Goal: Information Seeking & Learning: Learn about a topic

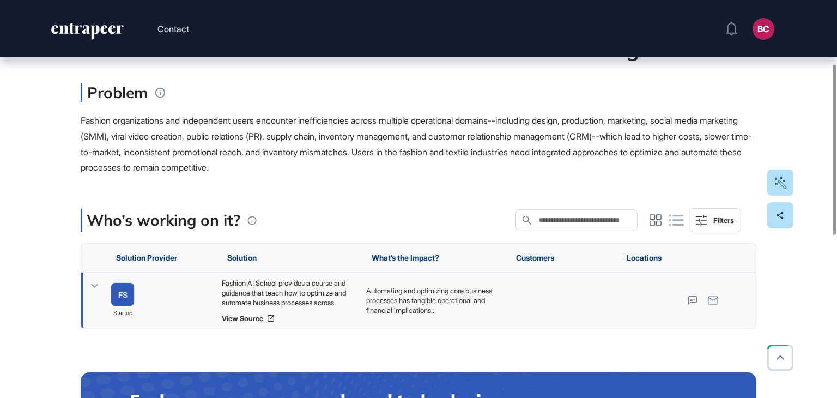
scroll to position [163, 0]
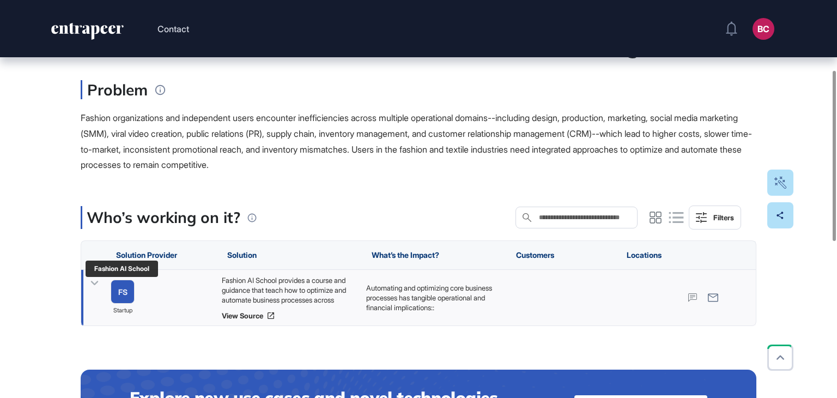
click at [116, 286] on link "FS" at bounding box center [123, 292] width 24 height 24
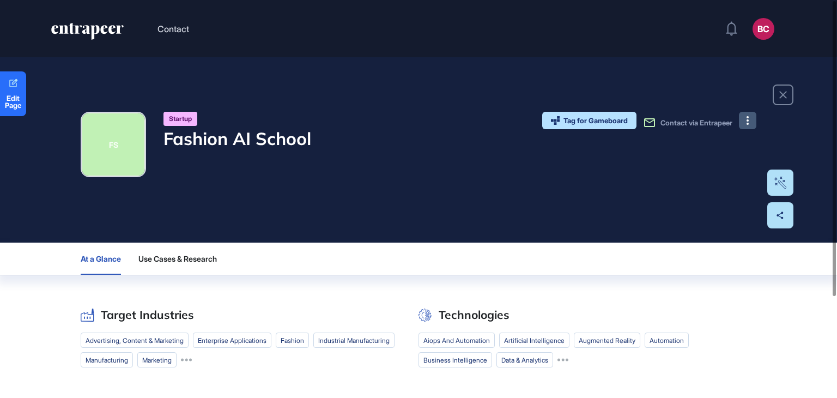
click at [747, 122] on icon at bounding box center [748, 120] width 2 height 9
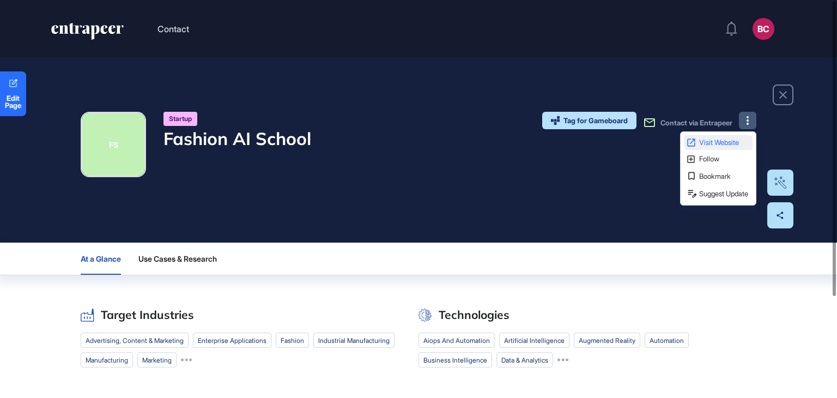
click at [699, 144] on span "Visit Website" at bounding box center [724, 142] width 51 height 7
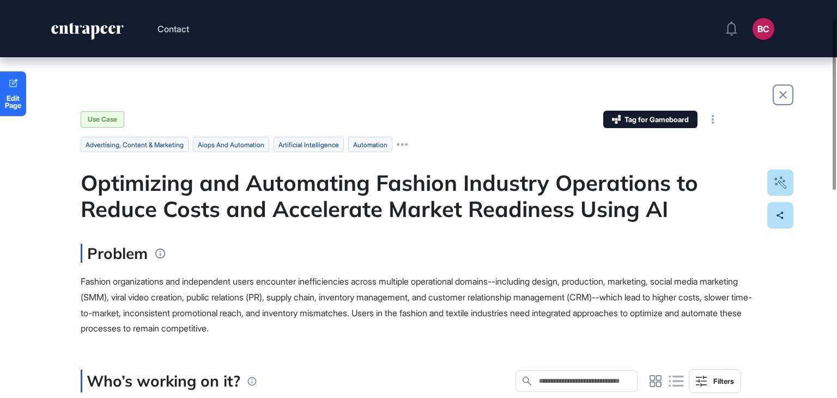
scroll to position [109, 0]
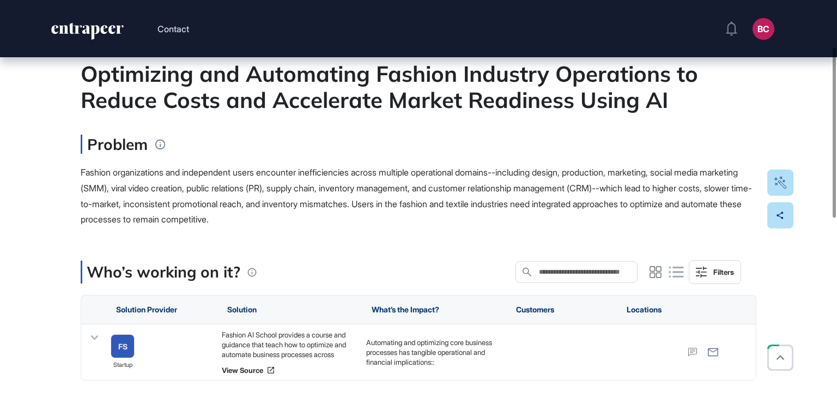
drag, startPoint x: 306, startPoint y: 345, endPoint x: 281, endPoint y: 323, distance: 33.6
click at [306, 345] on div "Fashion AI School provides a course and guidance that teach how to optimize and…" at bounding box center [289, 344] width 134 height 29
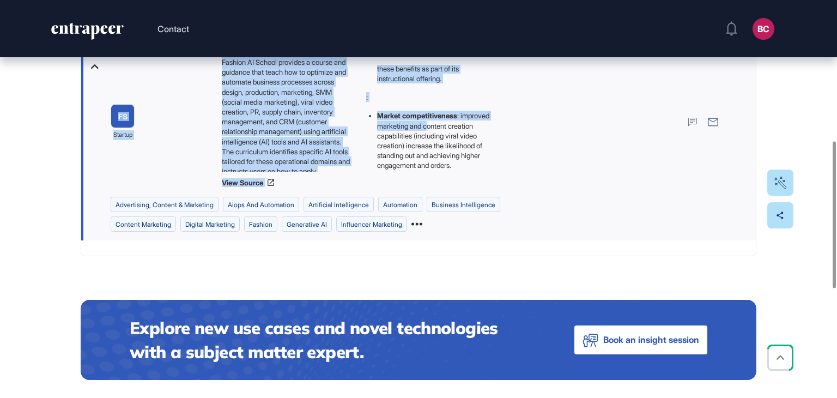
scroll to position [196, 0]
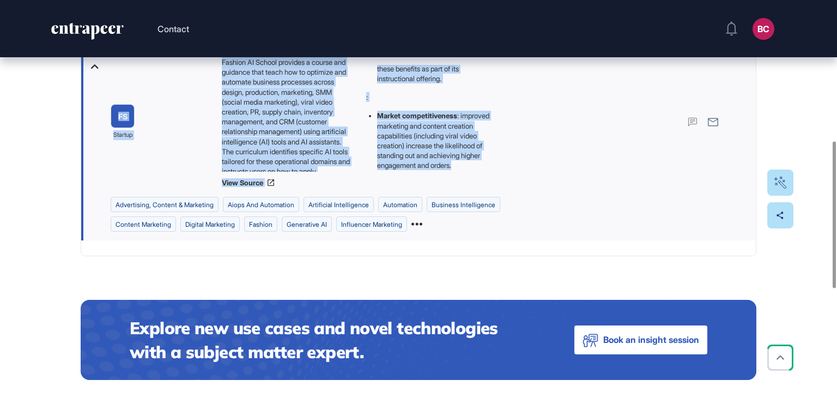
drag, startPoint x: 95, startPoint y: 73, endPoint x: 442, endPoint y: 171, distance: 360.7
click at [442, 171] on div "Edit Page Use Case Tag for Gameboard Build Partner Invest Acquire advertising, …" at bounding box center [418, 169] width 837 height 987
copy main "Optimizing and Automating Fashion Industry Operations to Reduce Costs and Accel…"
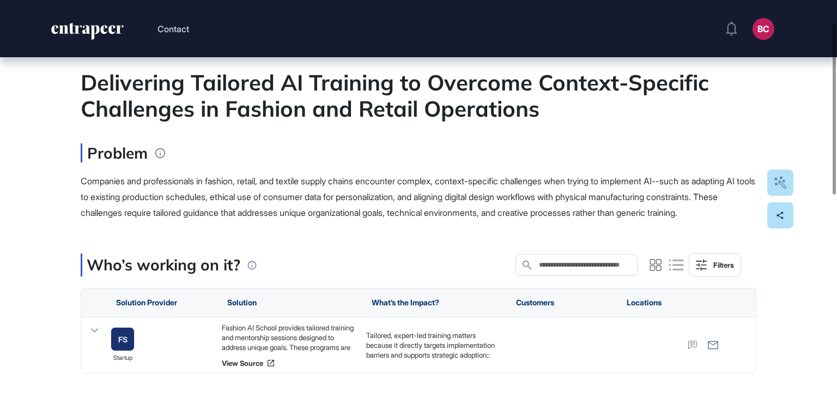
scroll to position [54, 0]
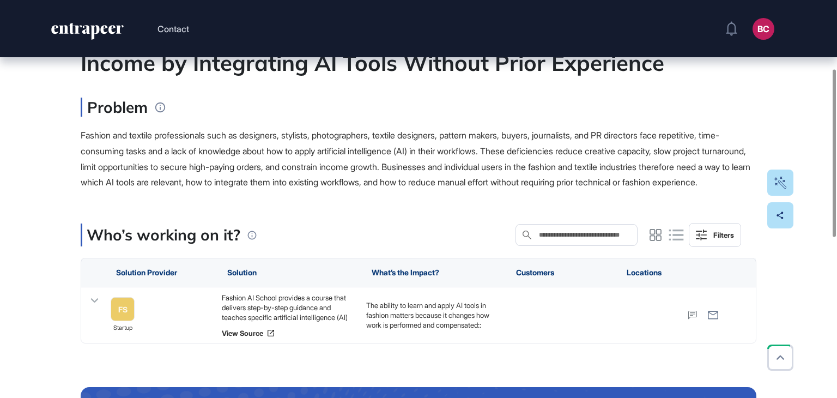
scroll to position [163, 0]
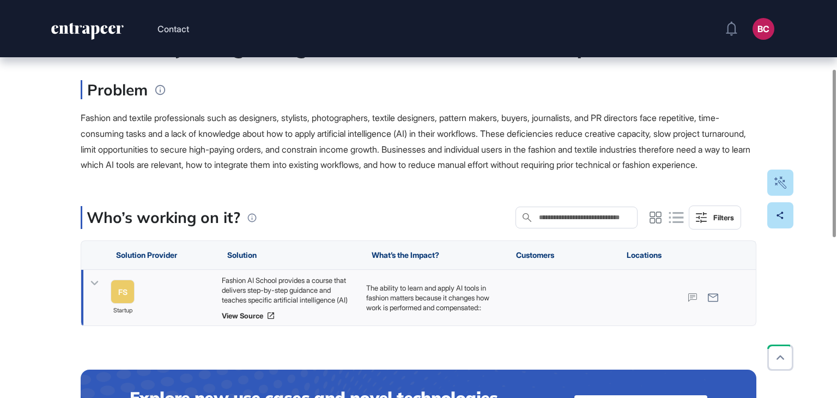
click at [314, 305] on div "Fashion AI School provides a course that delivers step-by-step guidance and tea…" at bounding box center [289, 289] width 134 height 29
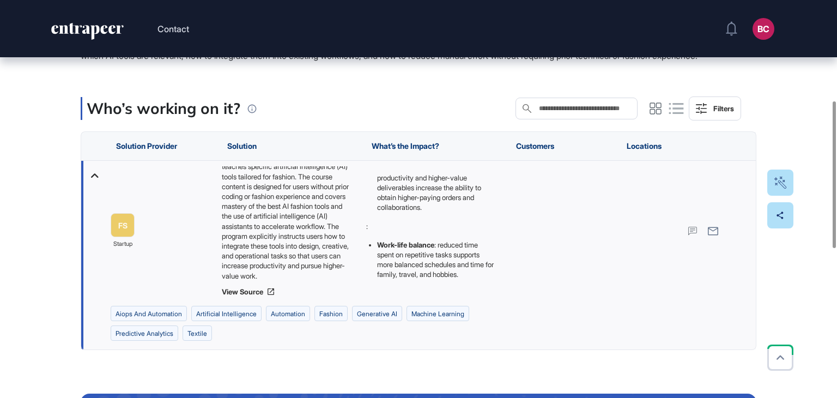
scroll to position [146, 0]
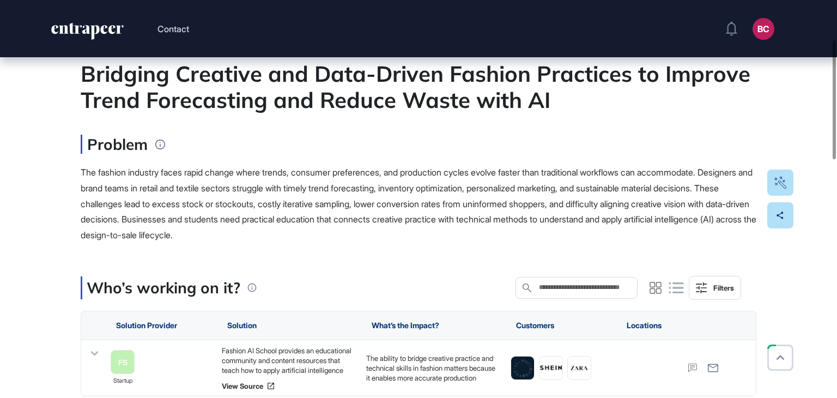
scroll to position [163, 0]
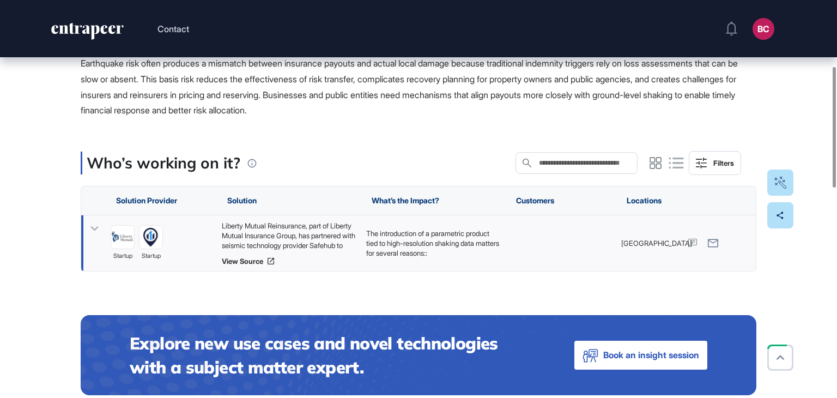
click at [289, 235] on div "Liberty Mutual Reinsurance, part of Liberty Mutual Insurance Group, has partner…" at bounding box center [289, 235] width 134 height 29
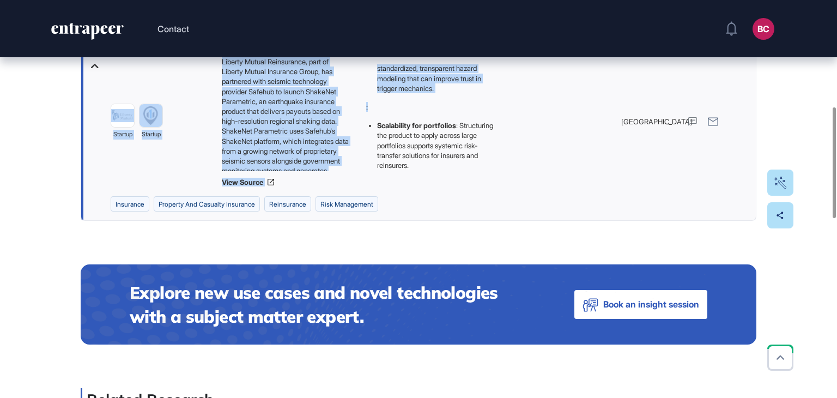
scroll to position [381, 0]
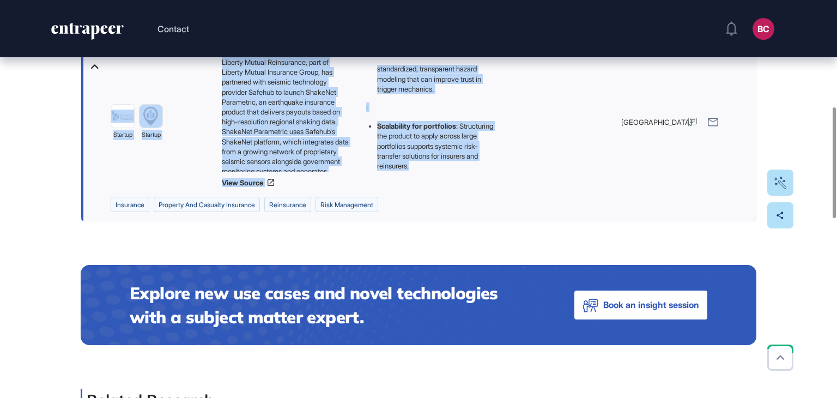
drag, startPoint x: 77, startPoint y: 181, endPoint x: 475, endPoint y: 166, distance: 398.1
click at [475, 166] on div "Edit Page Use Case Tag for Gameboard Build Partner Invest Acquire insurance pro…" at bounding box center [418, 342] width 837 height 1333
copy main "Reducing Basis Risk in Earthquake Insurance Through High-Resolution Shaking Dat…"
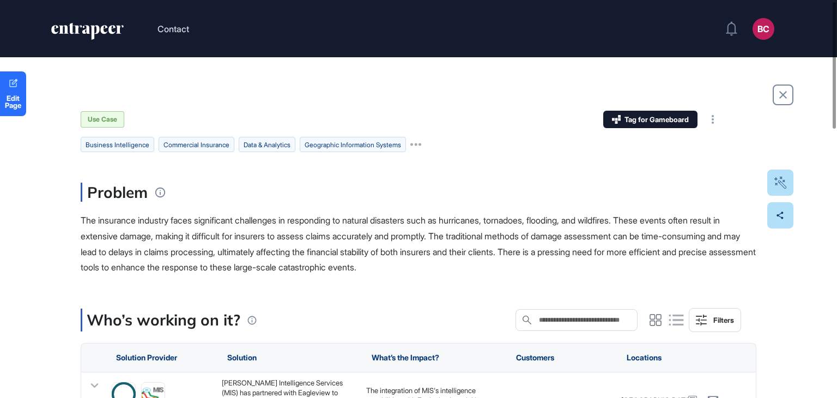
scroll to position [54, 0]
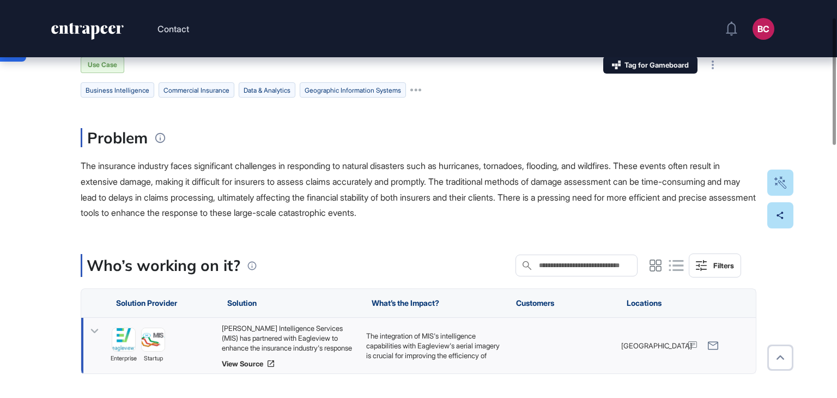
click at [265, 326] on div "[PERSON_NAME] Intelligence Services (MIS) has partnered with Eagleview to enhan…" at bounding box center [289, 337] width 134 height 29
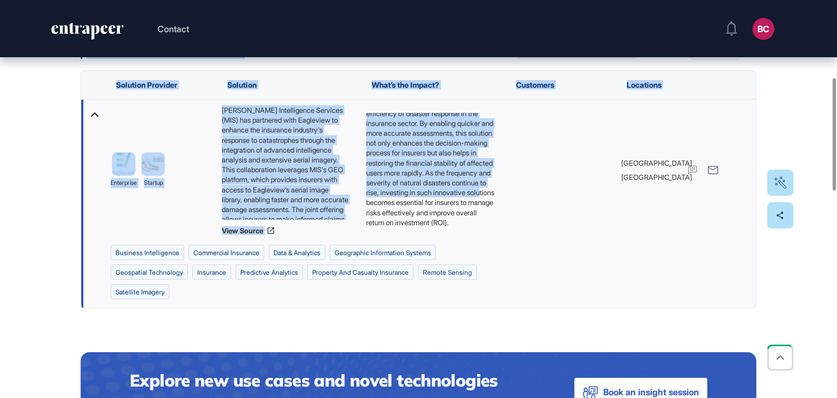
scroll to position [64, 0]
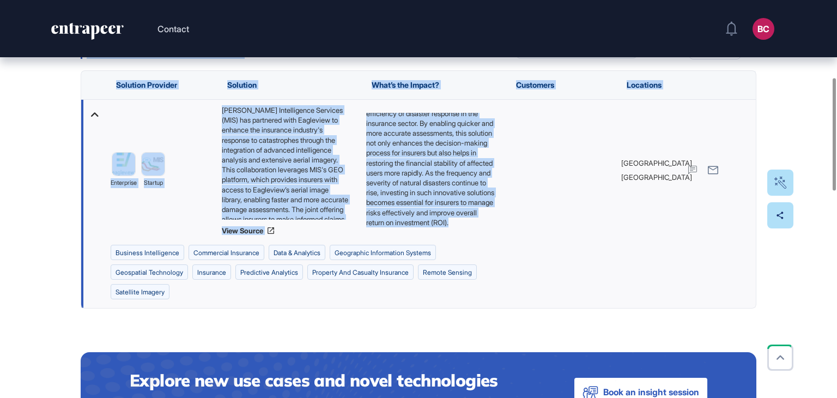
drag, startPoint x: 82, startPoint y: 193, endPoint x: 395, endPoint y: 221, distance: 313.4
copy main "Loremip Dol sitametco adipisci elits doeiusmodte incididunt ut laboreetdo ma al…"
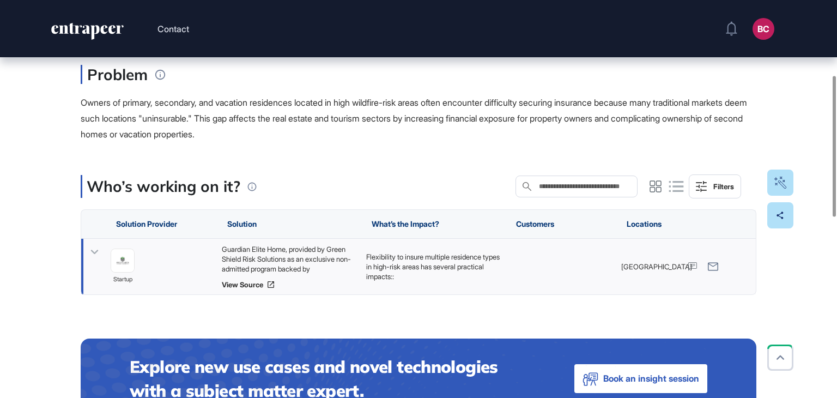
scroll to position [218, 0]
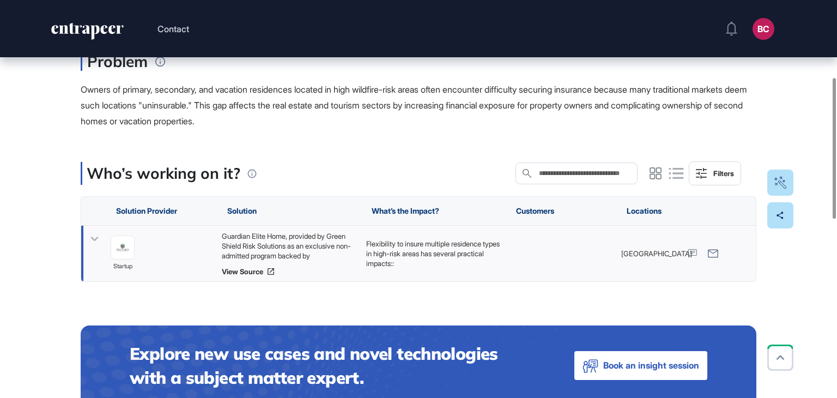
click at [396, 264] on p "Flexibility to insure multiple residence types in high-risk areas has several p…" at bounding box center [433, 254] width 134 height 30
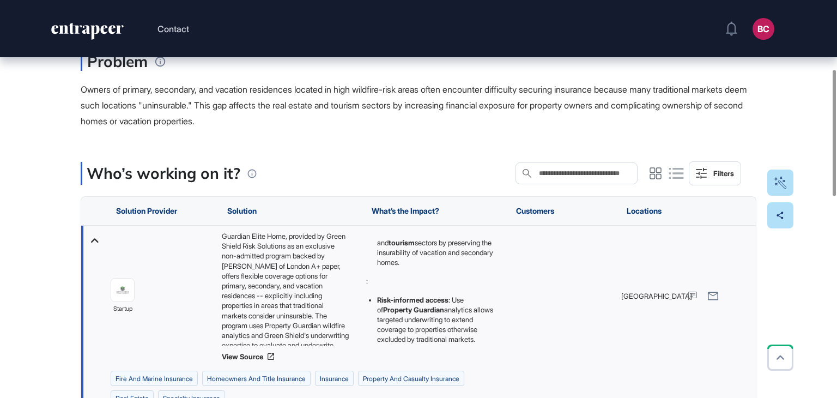
scroll to position [136, 0]
click at [378, 169] on div "Who’s working on it? Search in Who’s working on it? Filters" at bounding box center [419, 173] width 676 height 24
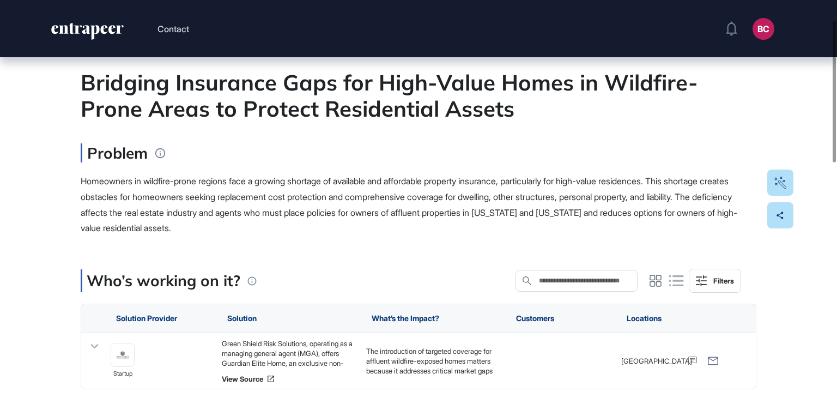
scroll to position [163, 0]
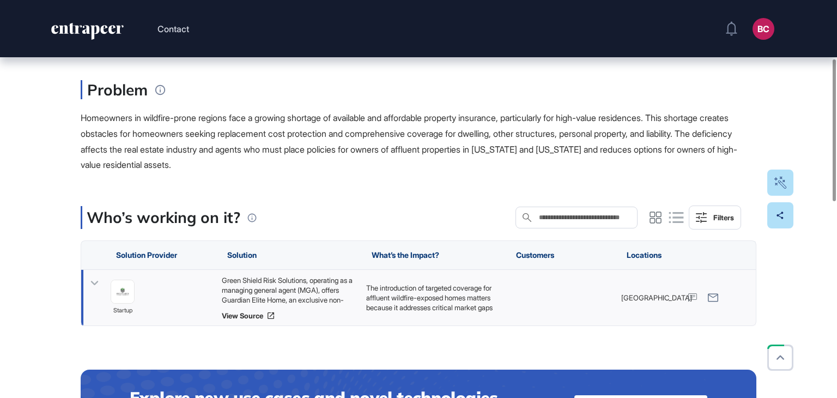
click at [280, 287] on div "Green Shield Risk Solutions, operating as a managing general agent (MGA), offer…" at bounding box center [289, 289] width 134 height 29
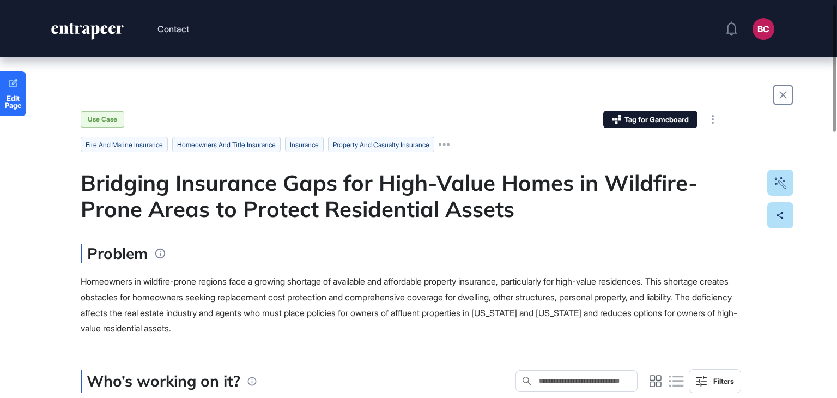
scroll to position [0, 0]
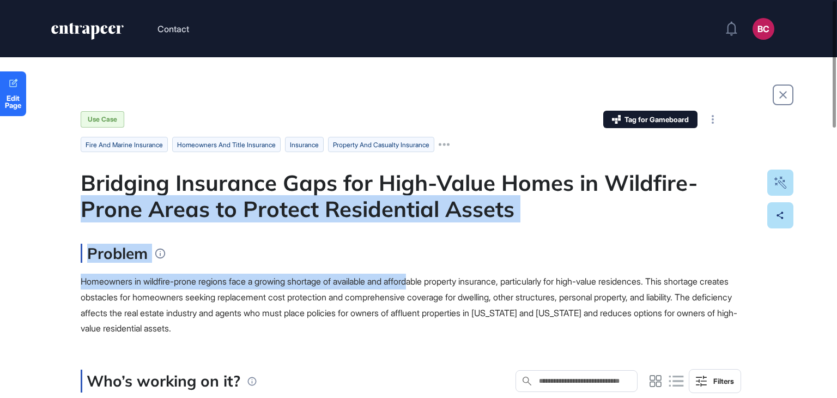
drag, startPoint x: 124, startPoint y: 191, endPoint x: 372, endPoint y: 278, distance: 263.0
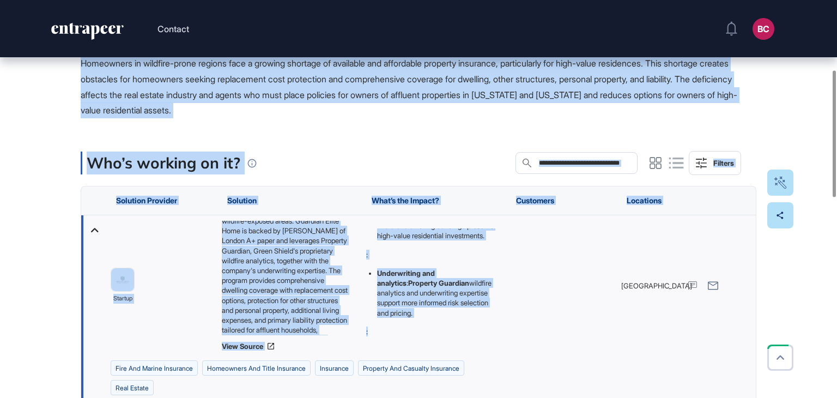
scroll to position [213, 0]
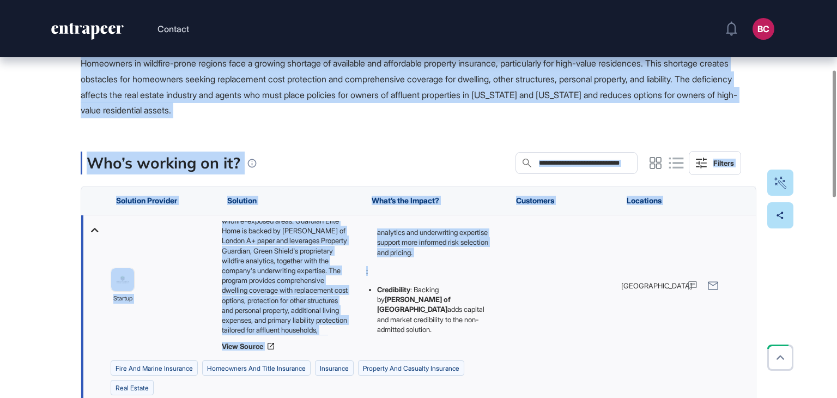
drag, startPoint x: 82, startPoint y: 178, endPoint x: 448, endPoint y: 328, distance: 396.4
click at [448, 328] on main "Use Case Tag for Gameboard Build Partner Invest Acquire fire and marine insuran…" at bounding box center [419, 389] width 676 height 993
copy main "Bridging Insurance Gaps for High-Value Homes in Wildfire-Prone Areas to Protect…"
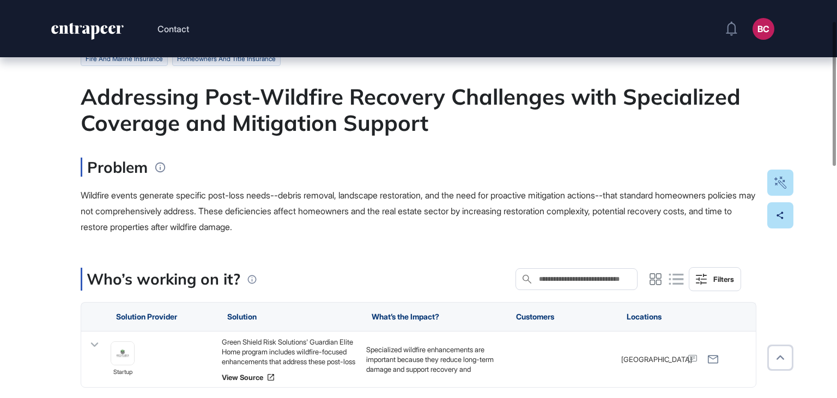
scroll to position [218, 0]
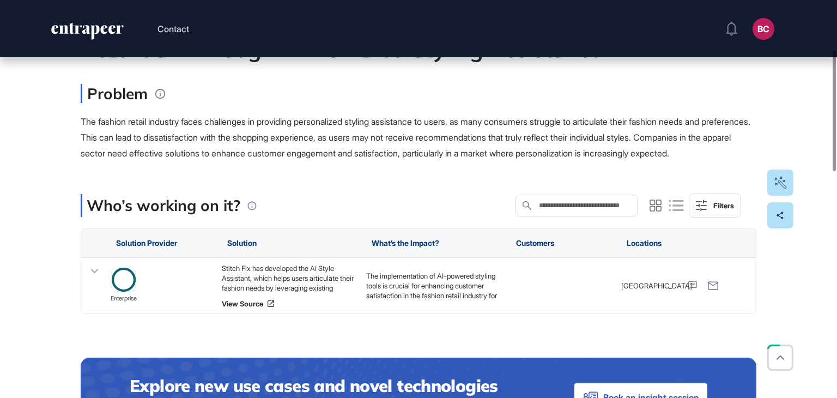
scroll to position [163, 0]
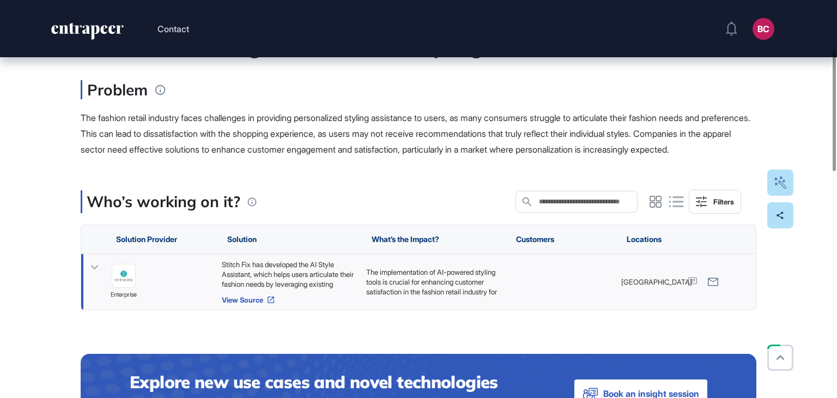
click at [245, 304] on link "View Source" at bounding box center [289, 299] width 134 height 9
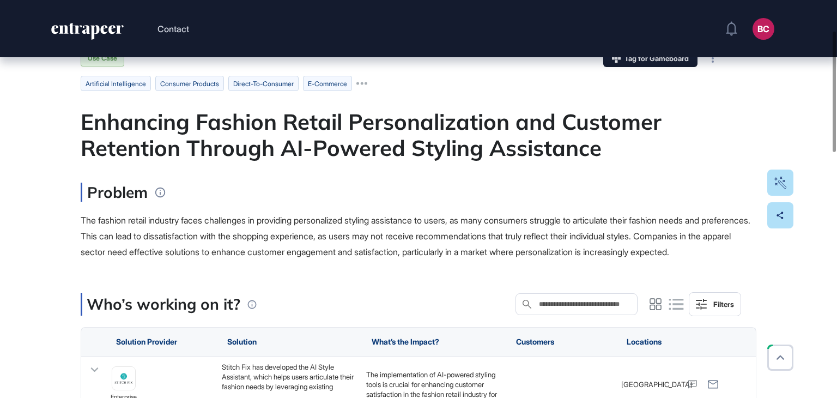
scroll to position [54, 0]
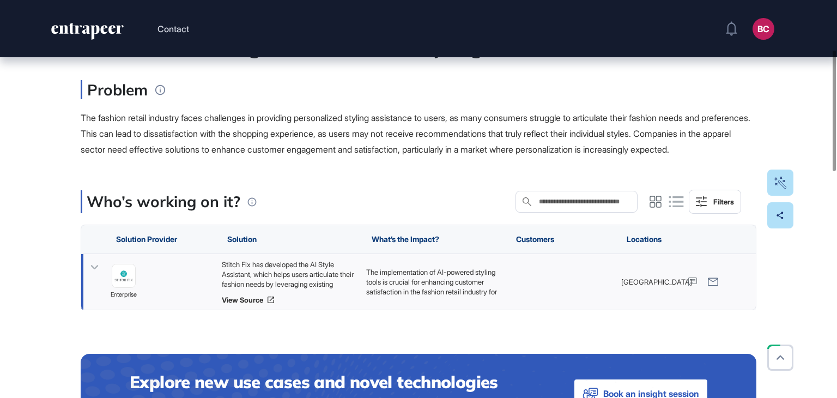
click at [319, 289] on div "Stitch Fix has developed the AI Style Assistant, which helps users articulate t…" at bounding box center [289, 273] width 134 height 29
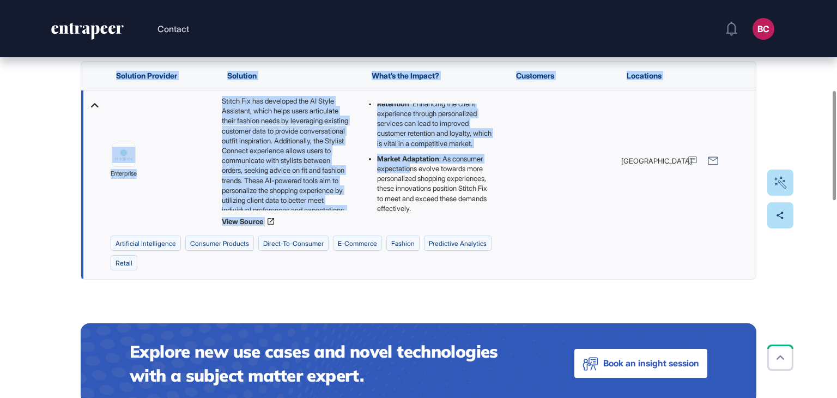
scroll to position [187, 0]
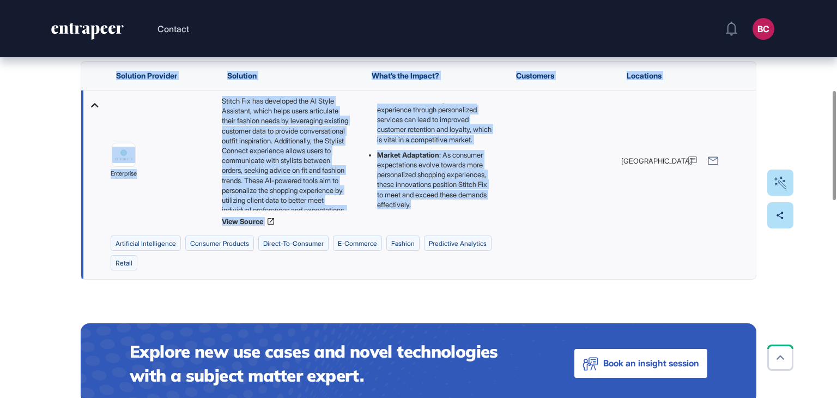
drag, startPoint x: 151, startPoint y: 183, endPoint x: 448, endPoint y: 219, distance: 299.2
click at [448, 219] on div "Edit Page Use Case Tag for Gameboard Build Partner Invest Acquire artificial in…" at bounding box center [418, 398] width 837 height 1337
copy main "Enhancing Fashion Retail Personalization and Customer Retention Through AI-Powe…"
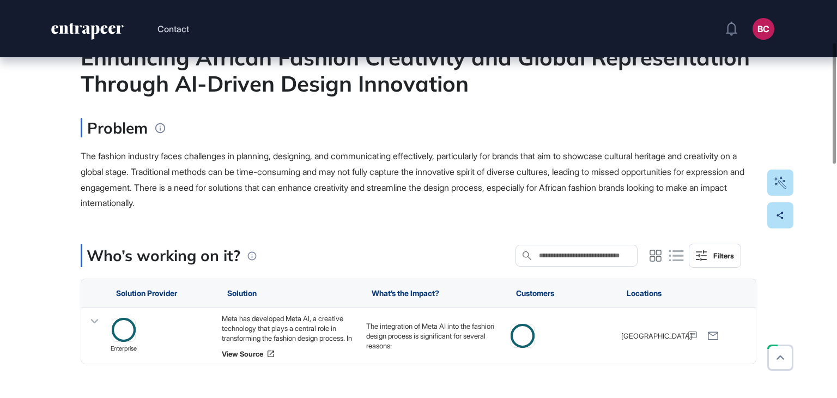
scroll to position [163, 0]
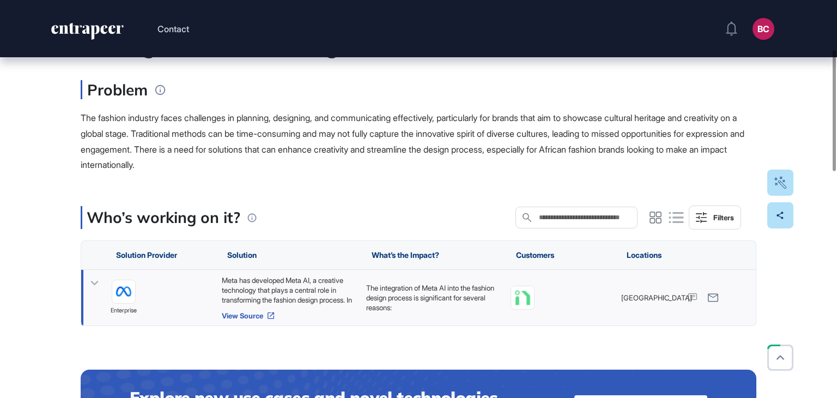
click at [244, 313] on link "View Source" at bounding box center [289, 315] width 134 height 9
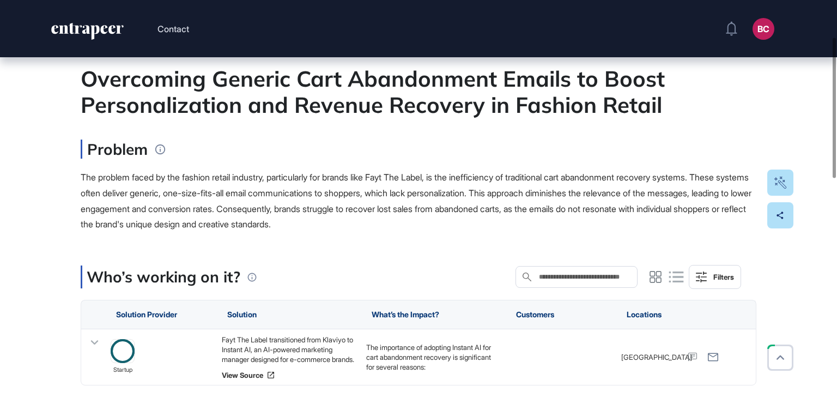
scroll to position [163, 0]
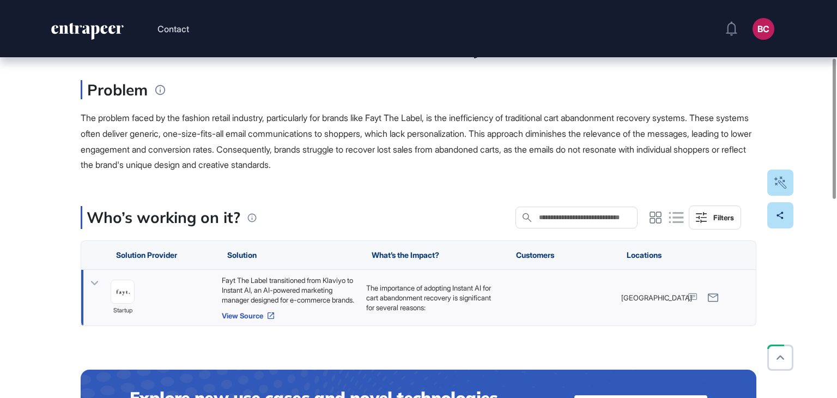
click at [246, 317] on link "View Source" at bounding box center [289, 315] width 134 height 9
click at [262, 280] on div "Fayt The Label transitioned from Klaviyo to Instant AI, an AI-powered marketing…" at bounding box center [289, 289] width 134 height 29
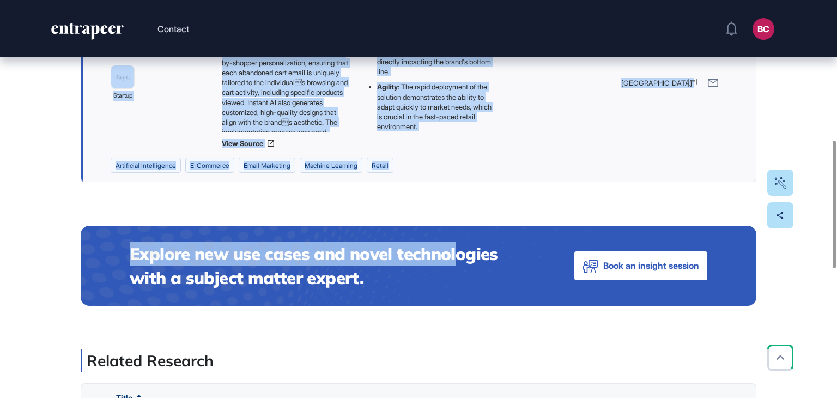
scroll to position [436, 0]
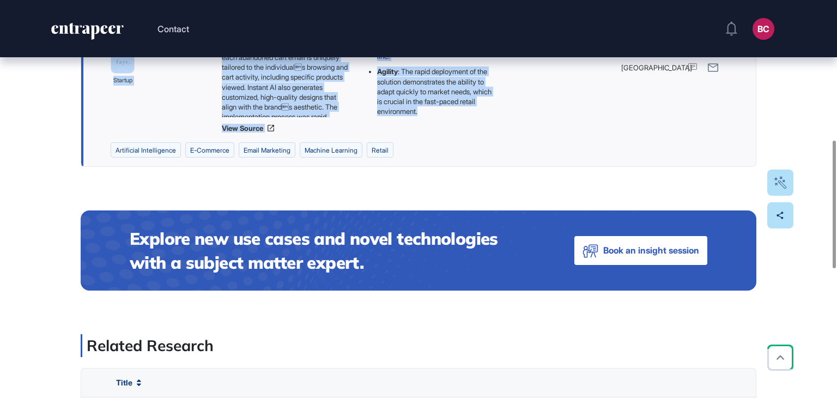
drag, startPoint x: 74, startPoint y: 186, endPoint x: 482, endPoint y: 126, distance: 413.0
click at [482, 126] on div "Edit Page Use Case Tag for Gameboard Build Partner Invest Acquire artificial in…" at bounding box center [418, 195] width 837 height 1149
copy main "Overcoming Generic Cart Abandonment Emails to Boost Personalization and Revenue…"
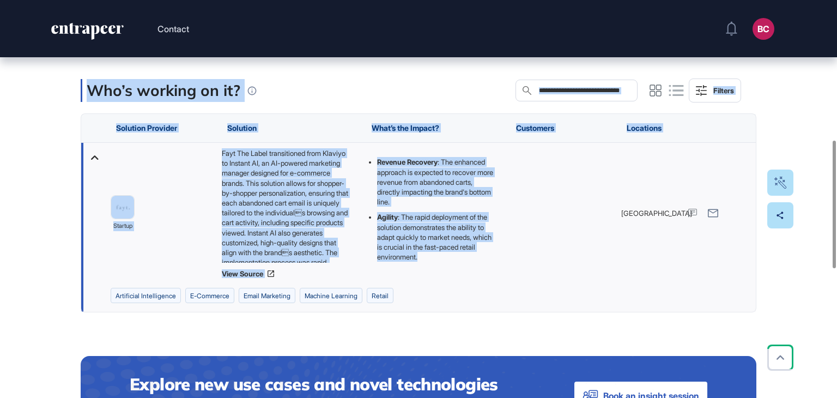
scroll to position [109, 0]
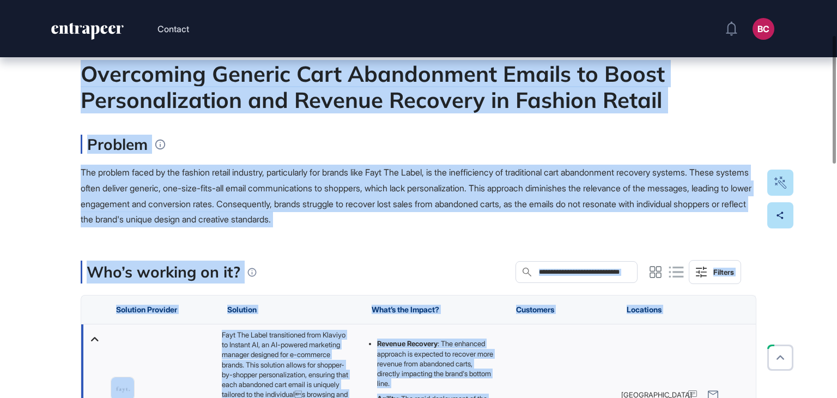
click at [301, 167] on span "The problem faced by the fashion retail industry, particularly for brands like …" at bounding box center [416, 196] width 671 height 58
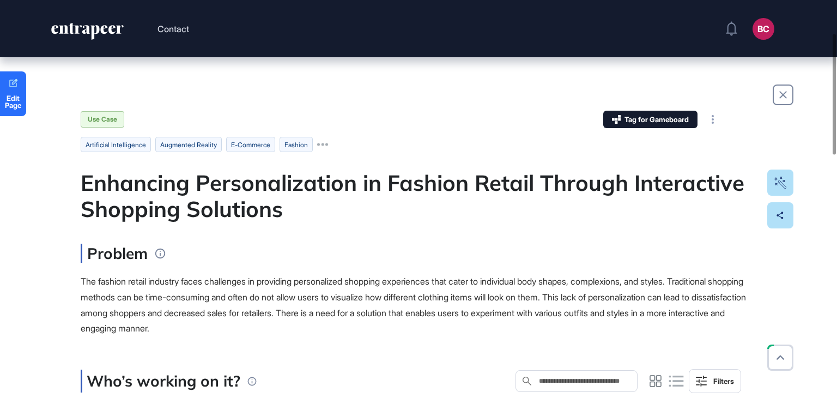
scroll to position [109, 0]
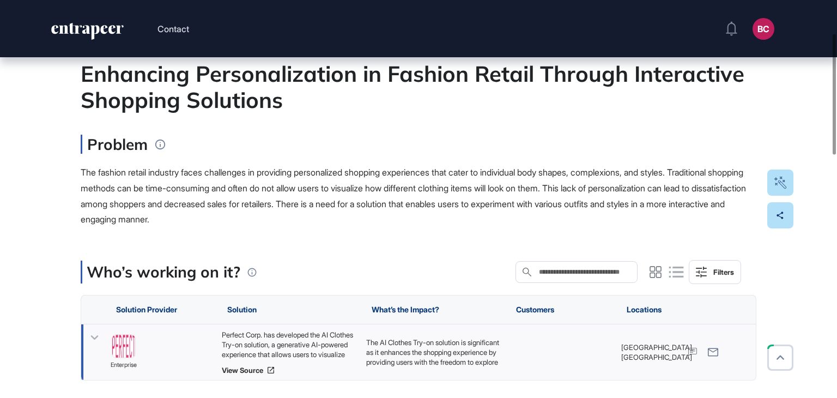
click at [283, 345] on div "Perfect Corp. has developed the AI Clothes Try-on solution, a generative AI-pow…" at bounding box center [289, 344] width 134 height 29
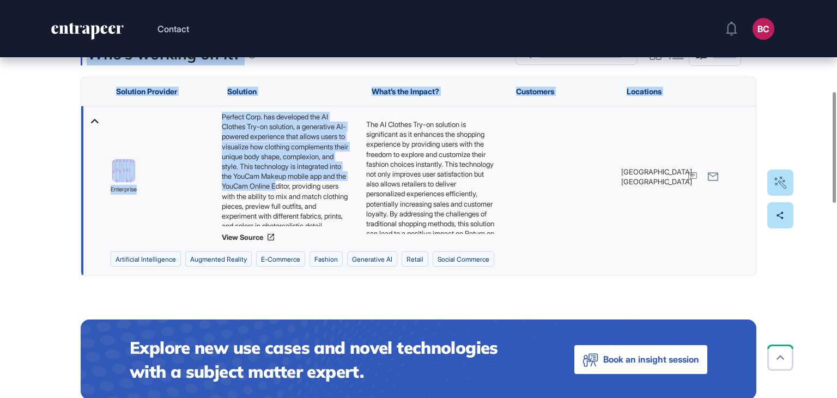
scroll to position [74, 0]
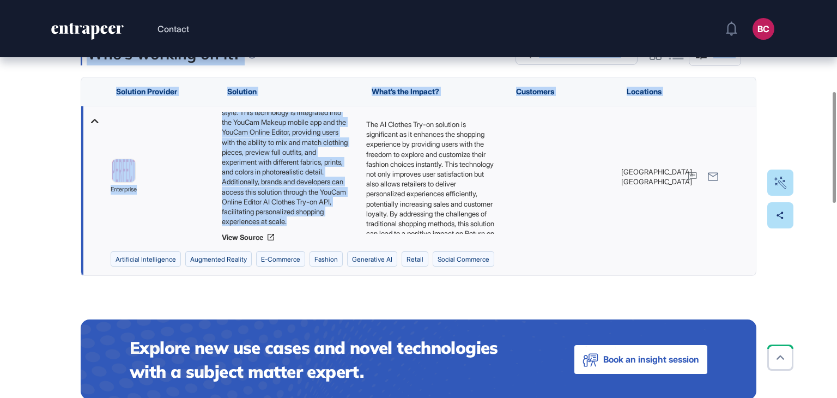
drag, startPoint x: 77, startPoint y: 70, endPoint x: 329, endPoint y: 220, distance: 292.5
click at [329, 220] on div "Edit Page Use Case Tag for Gameboard Build Partner Invest Acquire artificial in…" at bounding box center [418, 396] width 837 height 1333
copy main "Enhancing Personalization in Fashion Retail Through Interactive Shopping Soluti…"
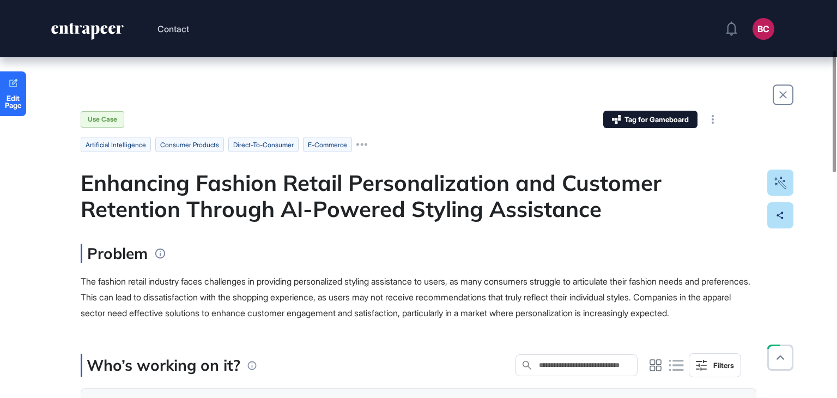
scroll to position [163, 0]
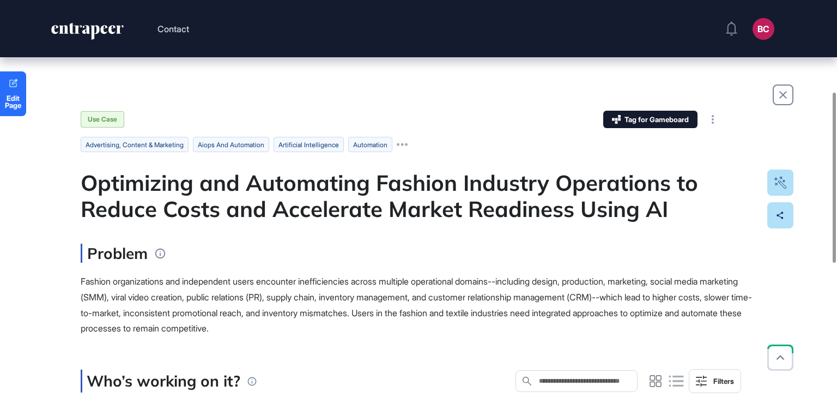
scroll to position [218, 0]
